Goal: Check status: Check status

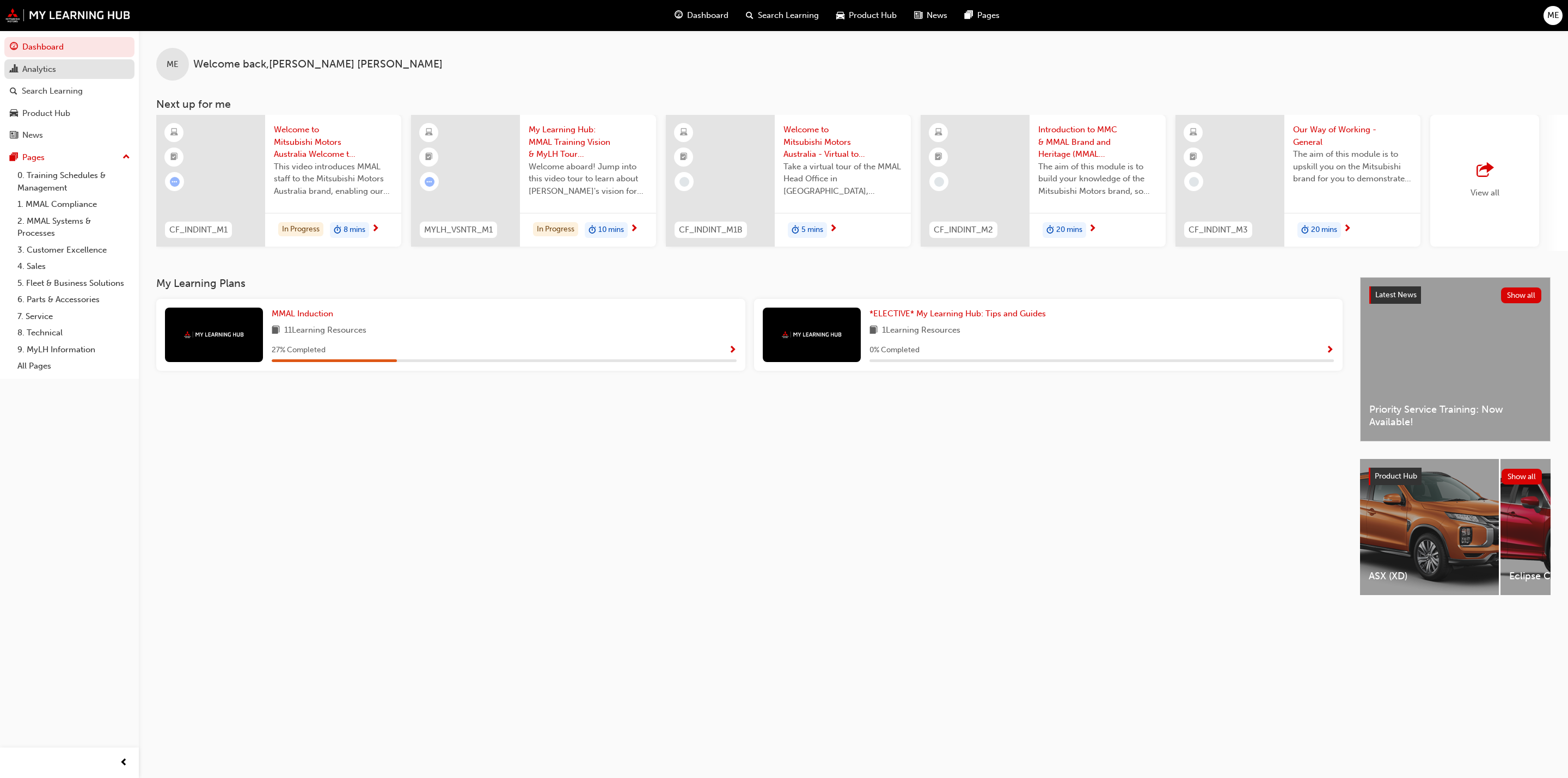
click at [56, 67] on div "Analytics" at bounding box center [69, 69] width 119 height 13
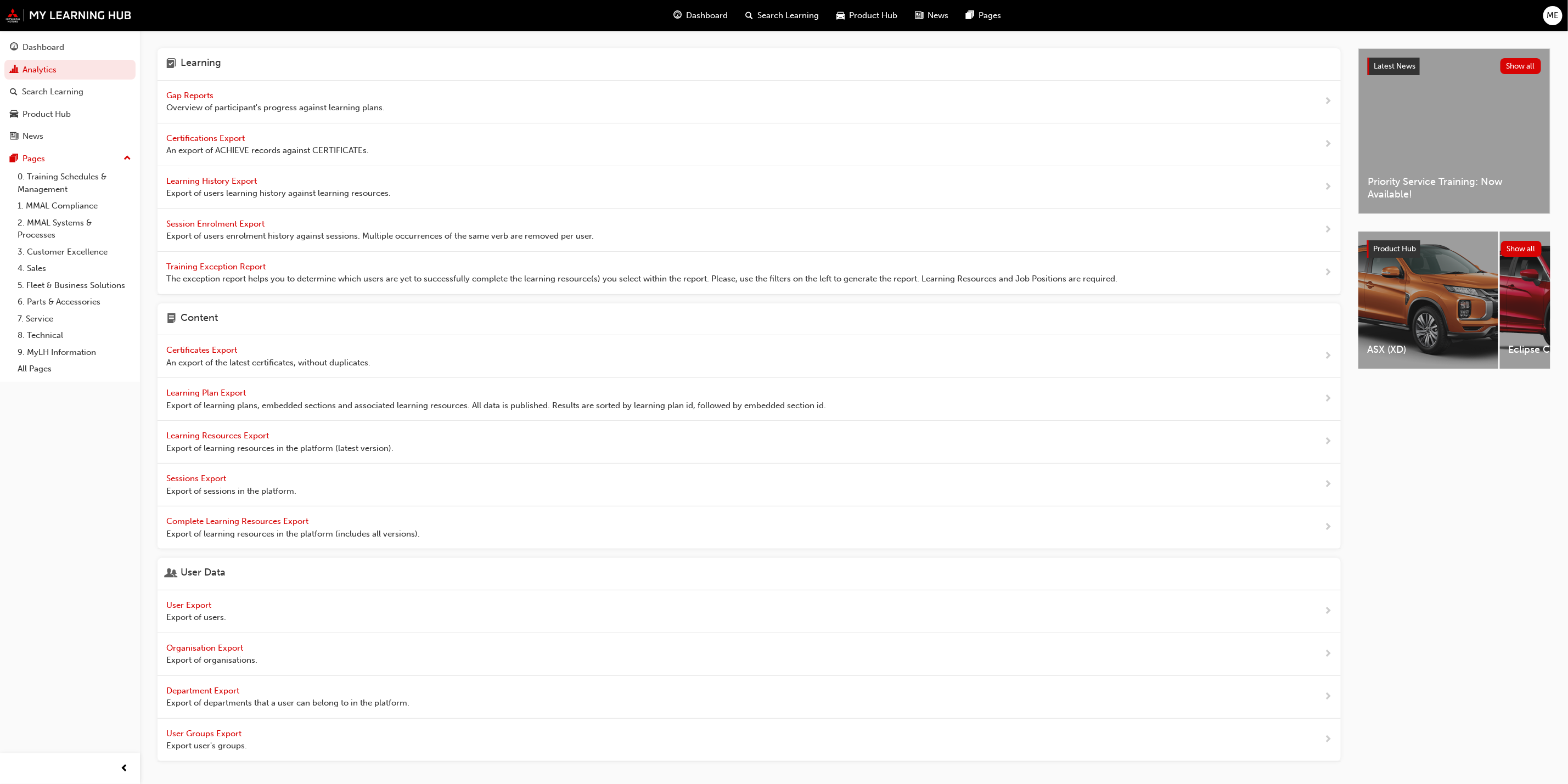
click at [195, 97] on span "Gap Reports" at bounding box center [191, 96] width 49 height 10
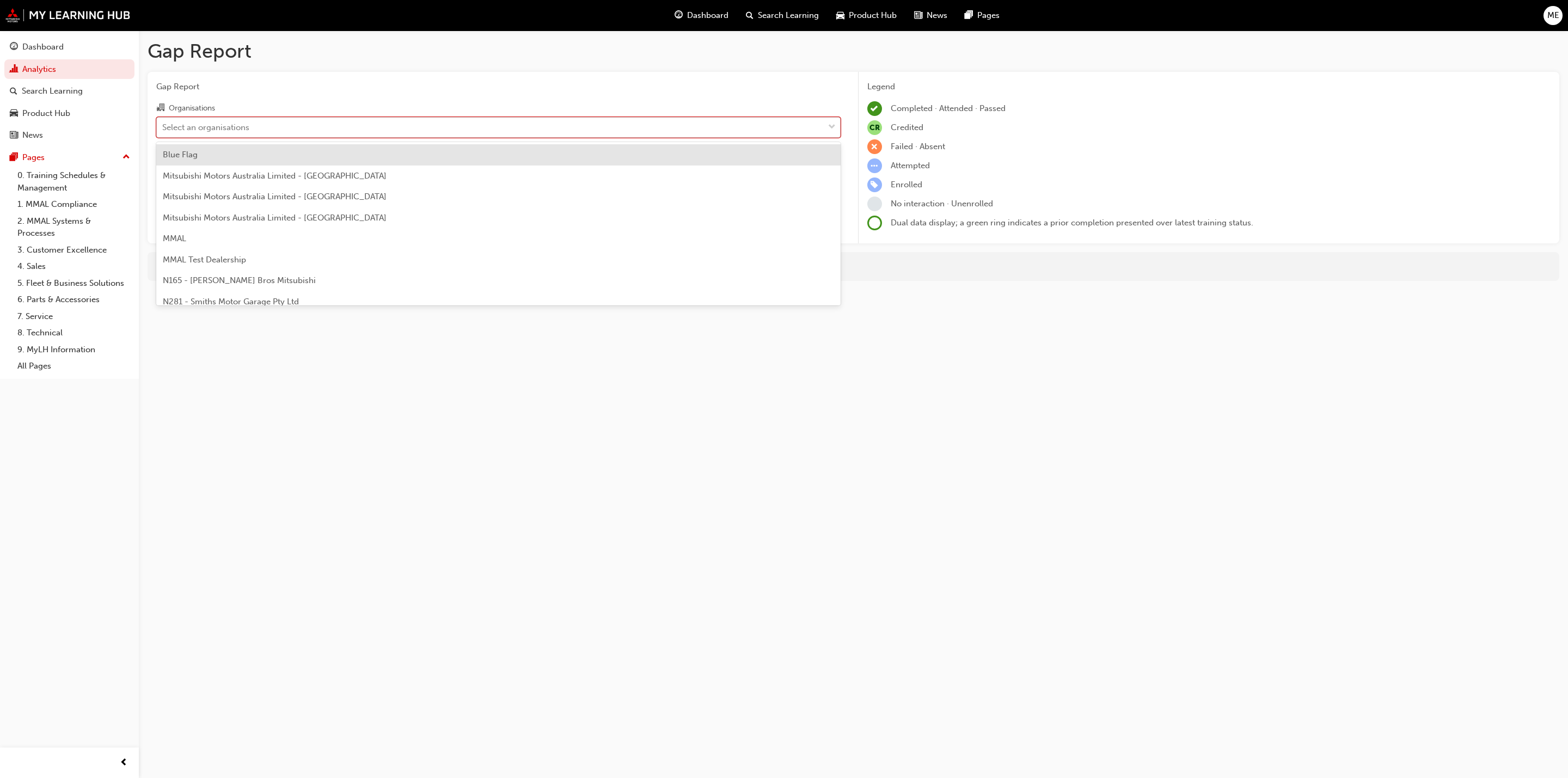
click at [240, 123] on div "Select an organisations" at bounding box center [206, 127] width 87 height 13
click at [163, 123] on input "Organisations option Blue Flag focused, 1 of 202. 202 results available. Use Up…" at bounding box center [163, 126] width 1 height 9
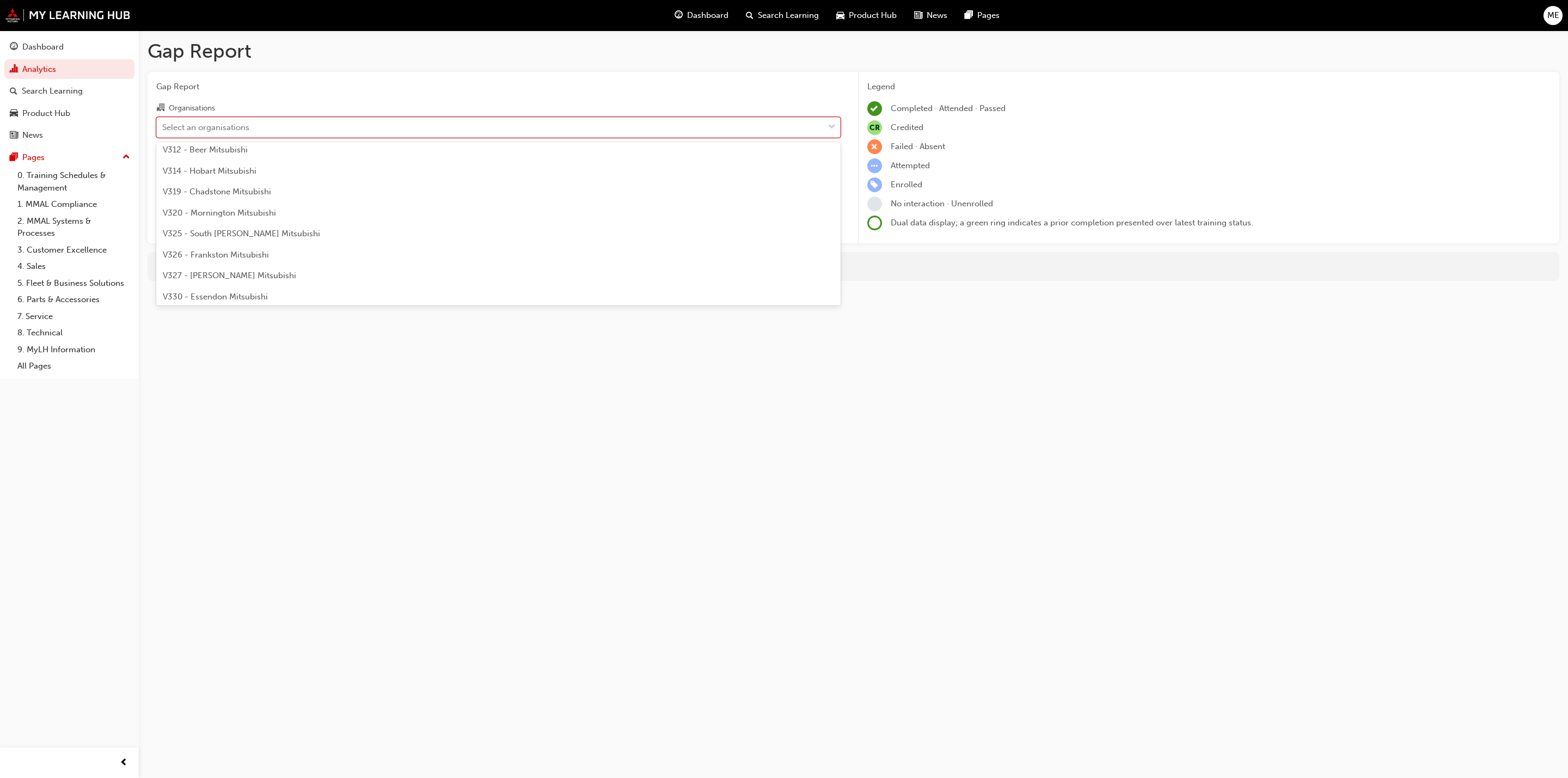
scroll to position [3430, 0]
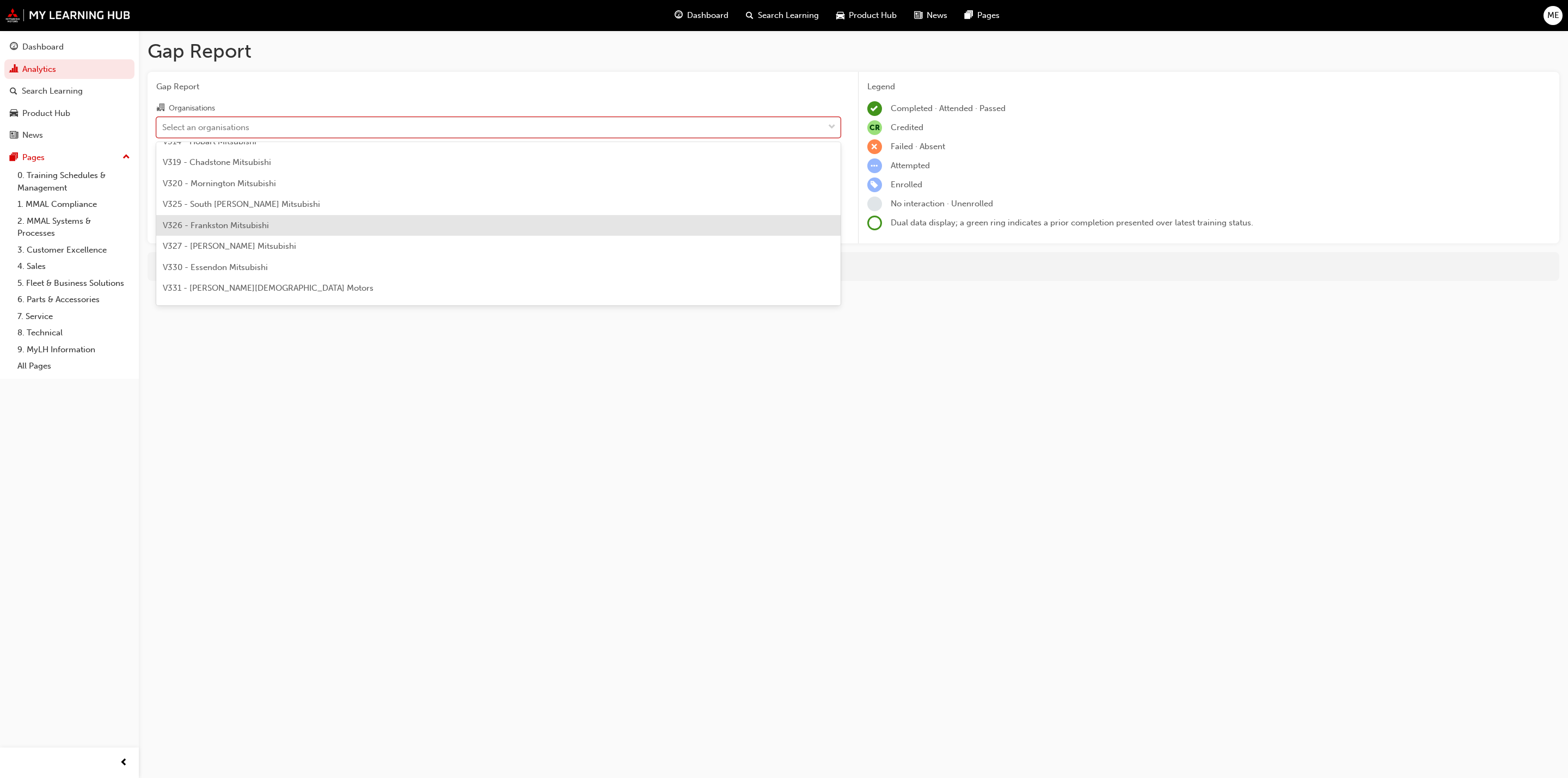
click at [228, 225] on span "V326 - Frankston Mitsubishi" at bounding box center [215, 225] width 106 height 10
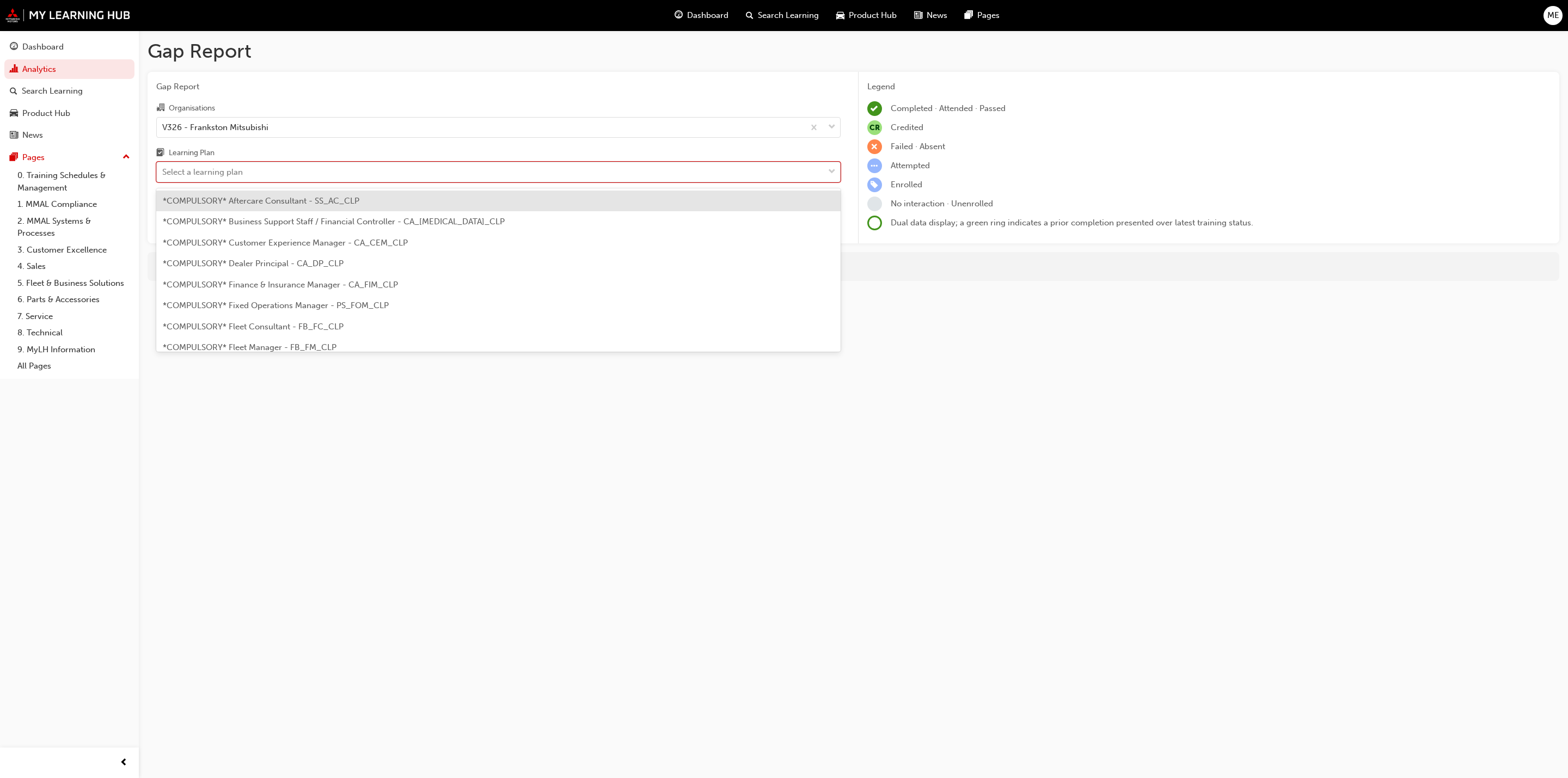
click at [231, 173] on div "Select a learning plan" at bounding box center [203, 172] width 80 height 13
click at [163, 173] on input "Learning Plan option *COMPULSORY* Aftercare Consultant - SS_AC_CLP focused, 1 o…" at bounding box center [163, 172] width 1 height 9
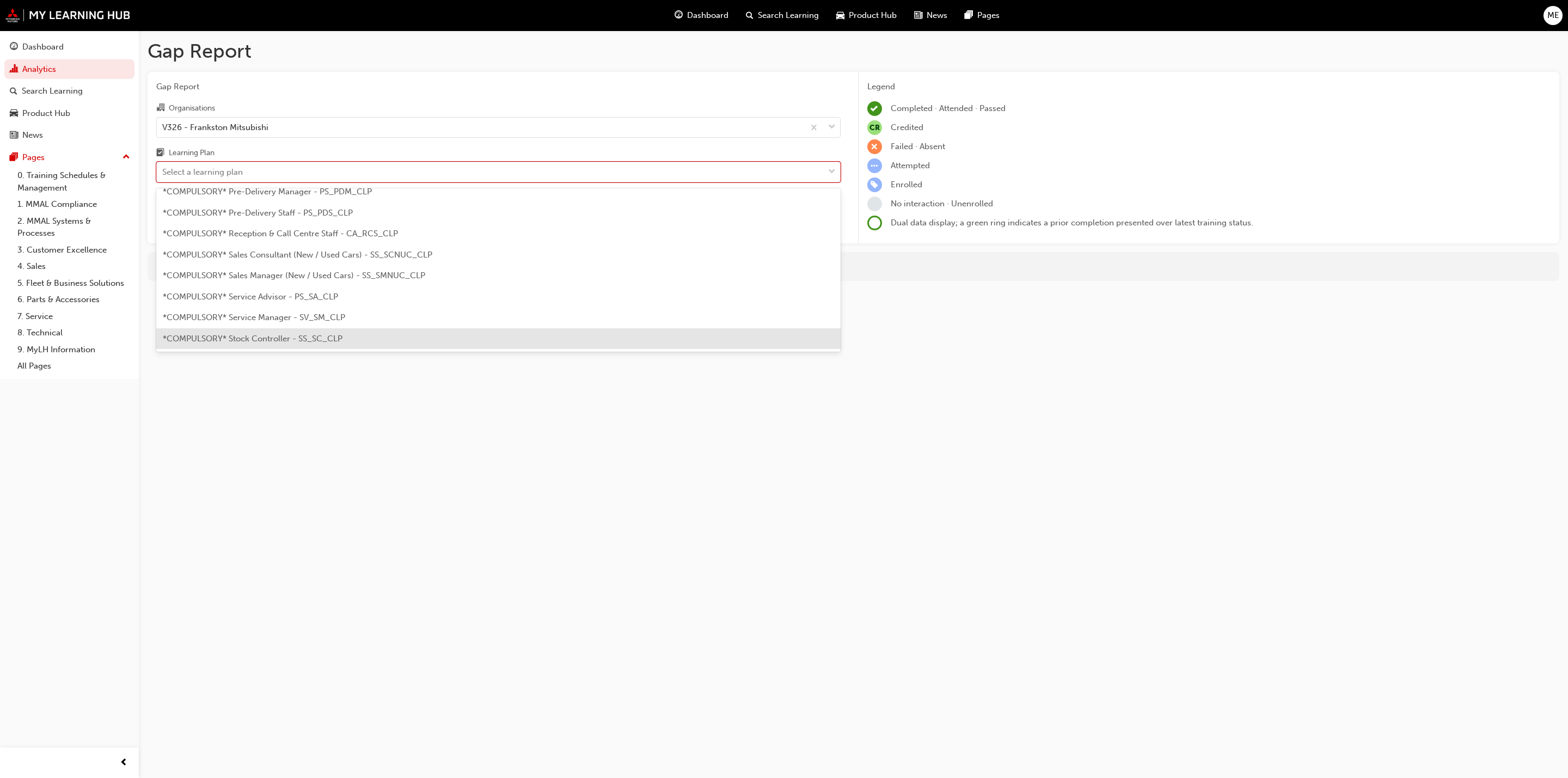
scroll to position [245, 0]
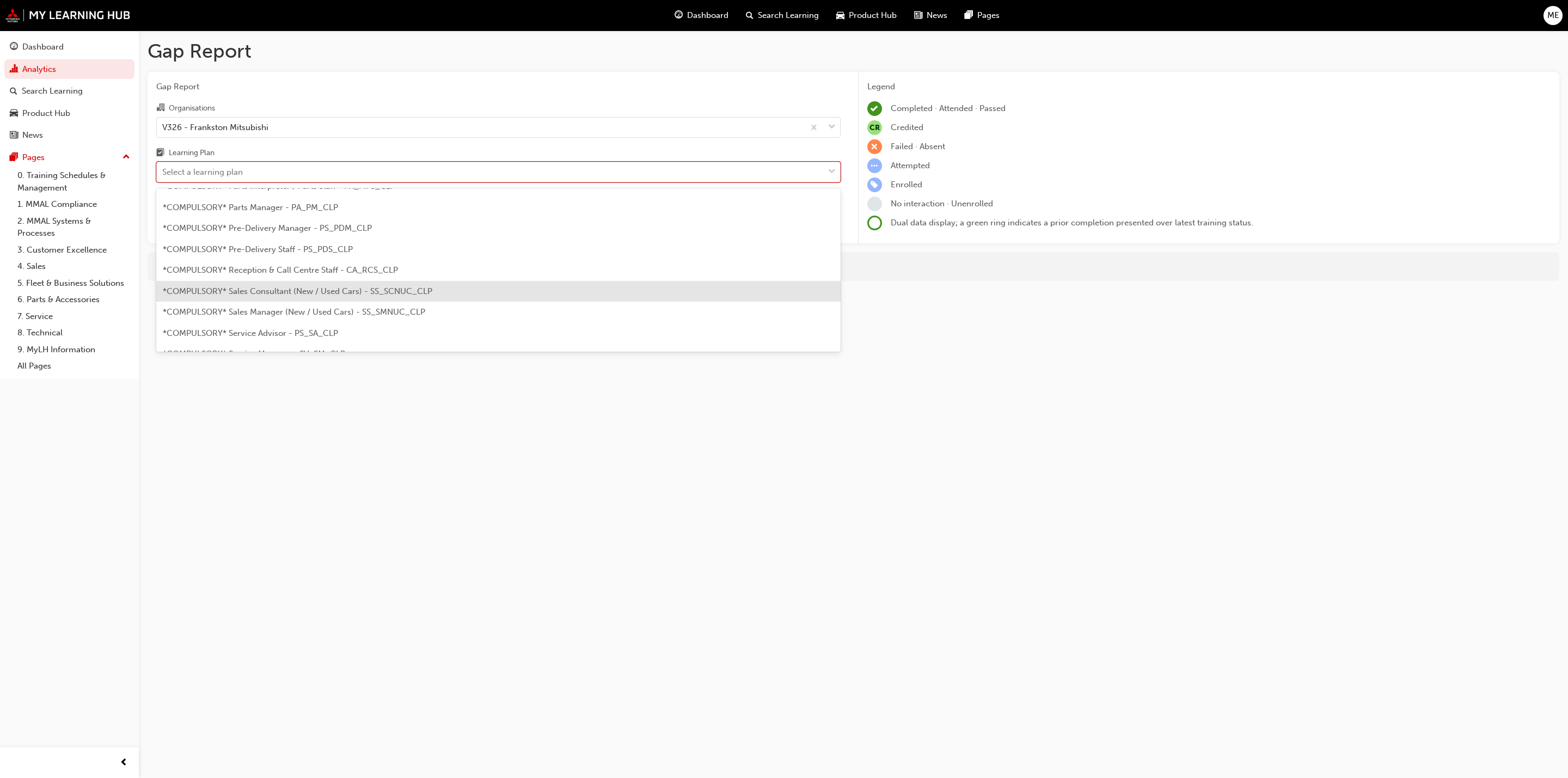
click at [281, 289] on span "*COMPULSORY* Sales Consultant (New / Used Cars) - SS_SCNUC_CLP" at bounding box center [297, 291] width 270 height 10
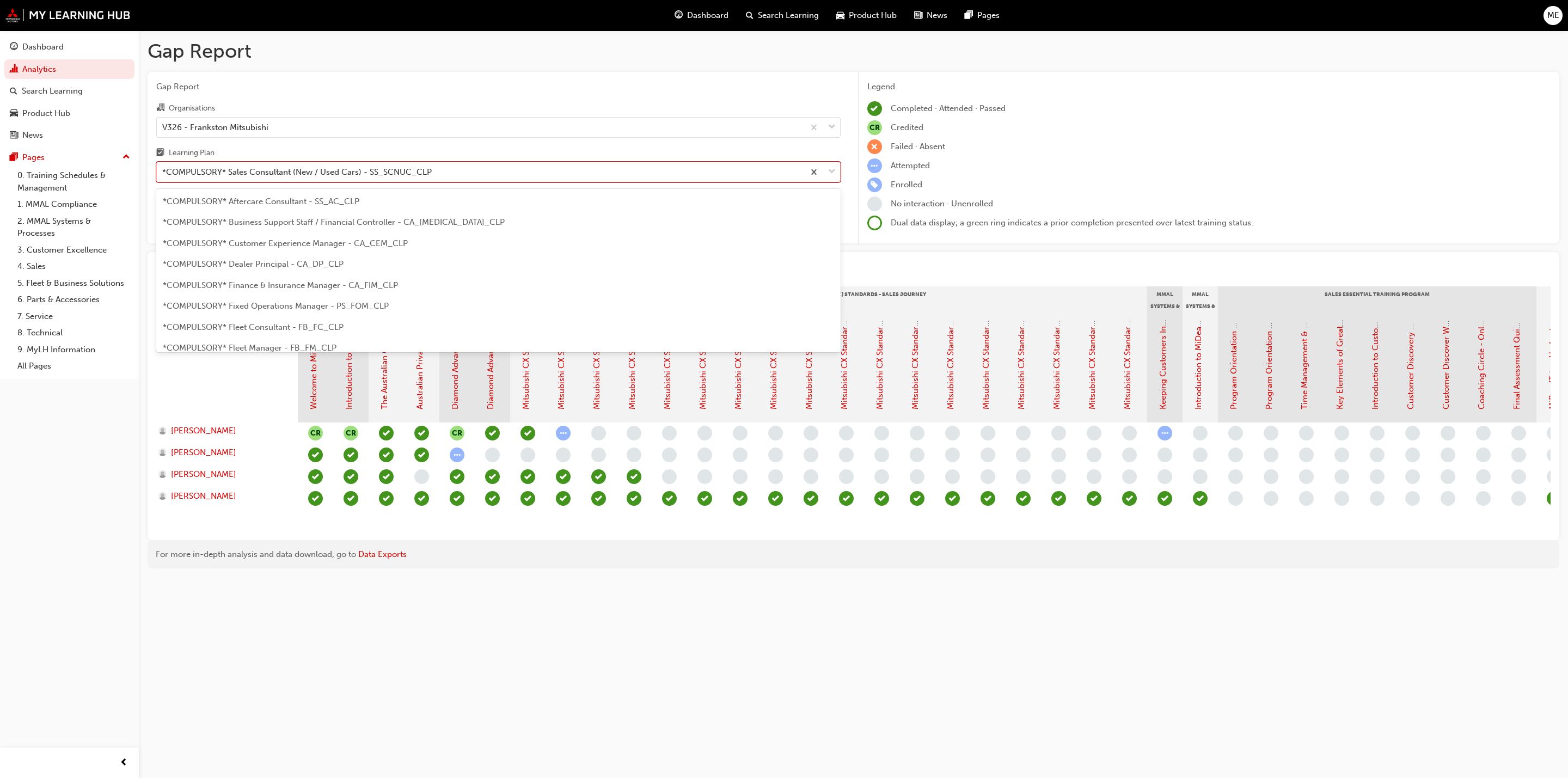
click at [306, 175] on div "*COMPULSORY* Sales Consultant (New / Used Cars) - SS_SCNUC_CLP" at bounding box center [297, 172] width 270 height 13
click at [163, 175] on input "Learning Plan option *COMPULSORY* Sales Consultant (New / Used Cars) - SS_SCNUC…" at bounding box center [163, 172] width 1 height 9
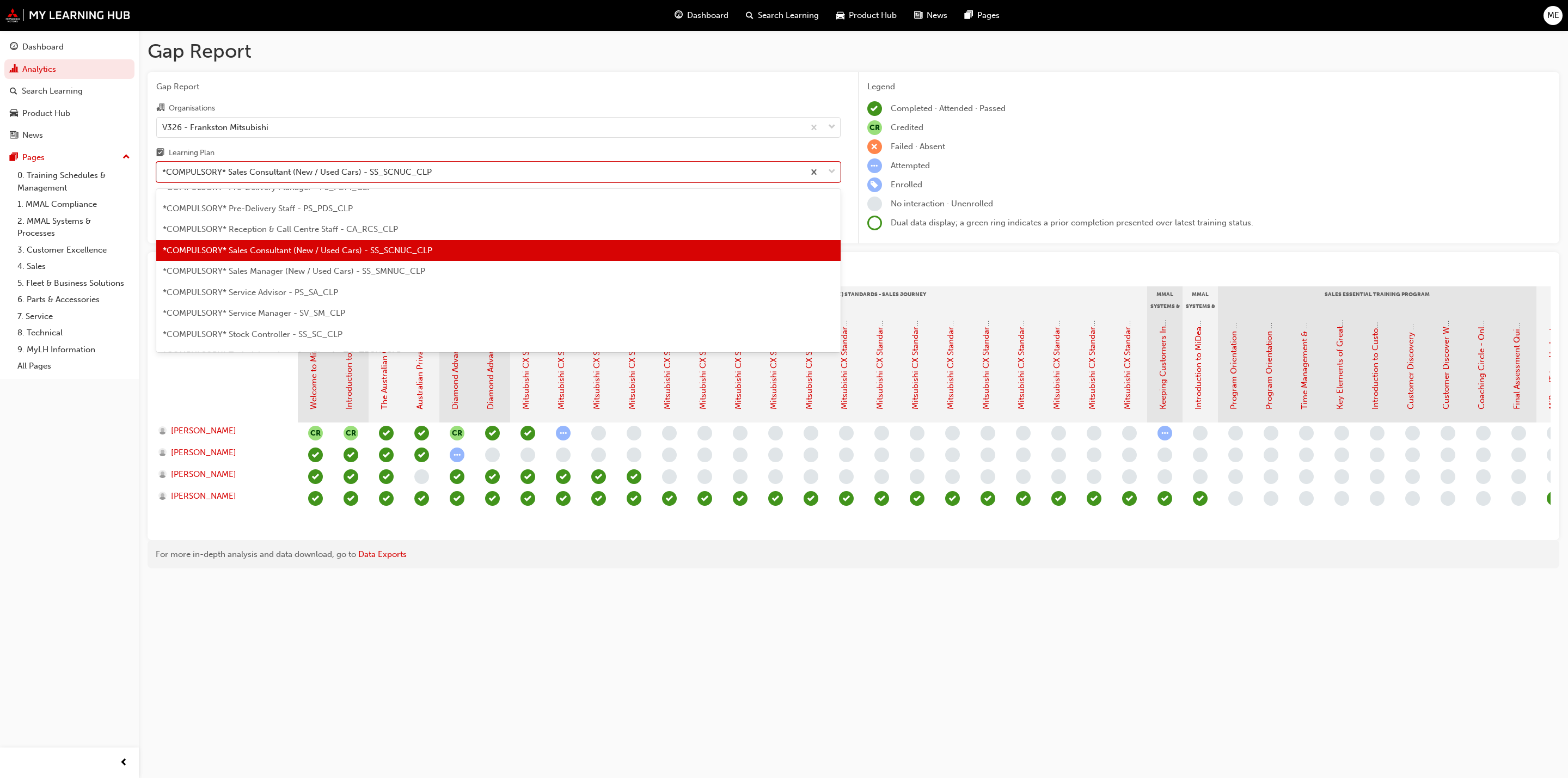
scroll to position [365, 0]
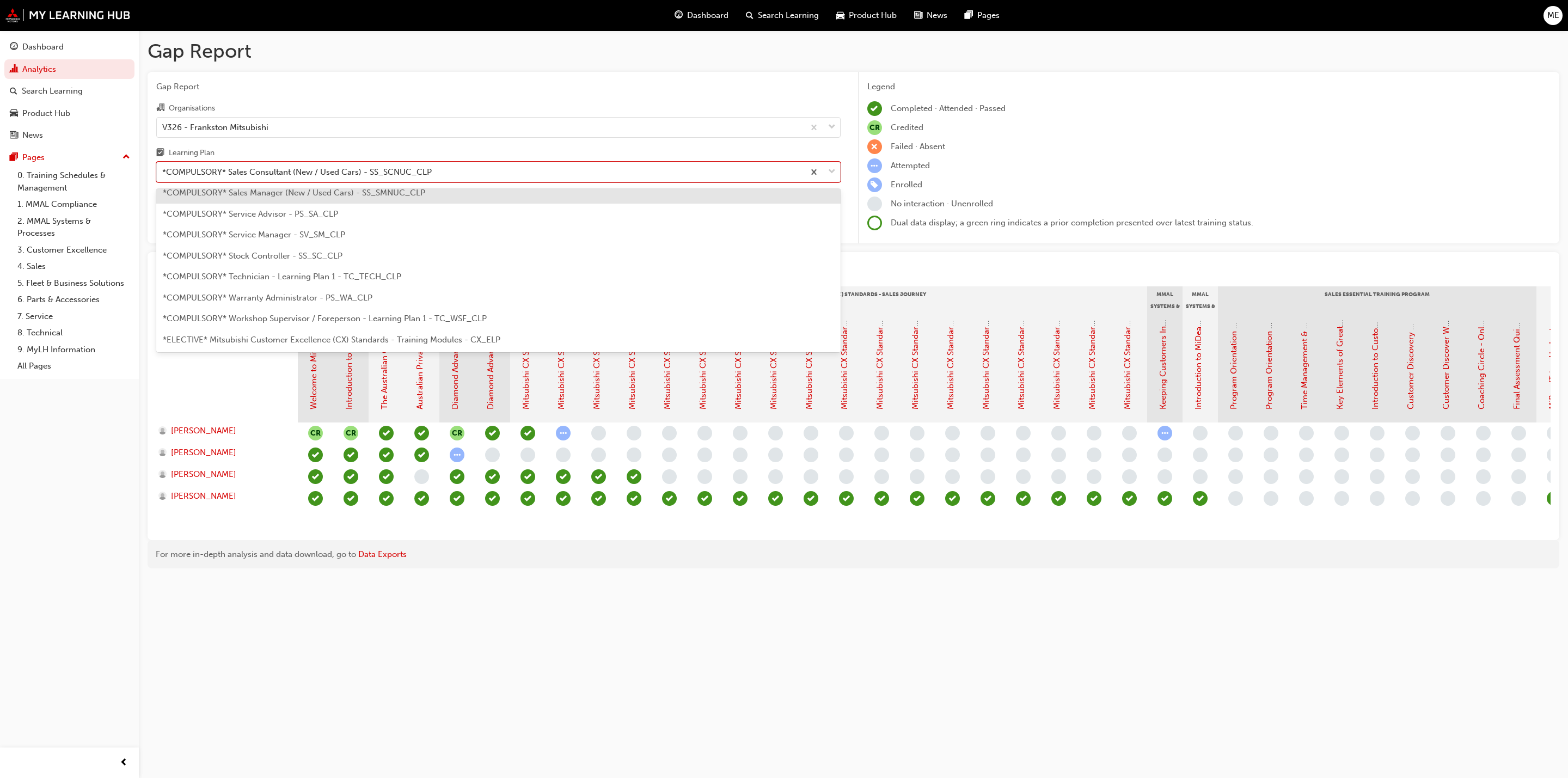
click at [319, 192] on span "*COMPULSORY* Sales Manager (New / Used Cars) - SS_SMNUC_CLP" at bounding box center [293, 193] width 262 height 10
